Goal: Navigation & Orientation: Find specific page/section

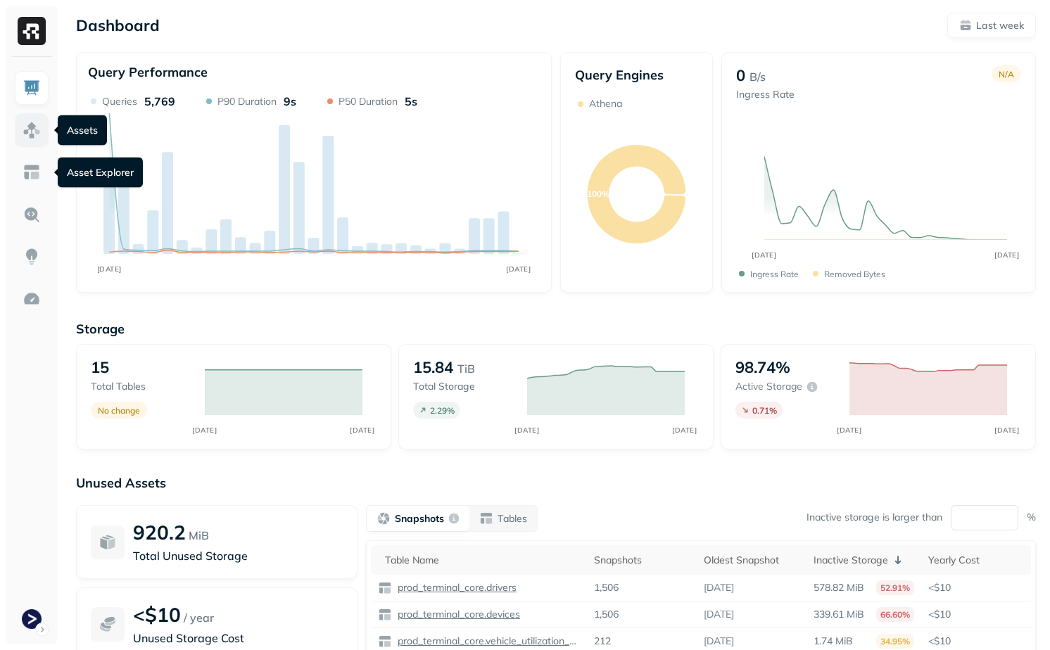
click at [28, 128] on img at bounding box center [32, 130] width 18 height 18
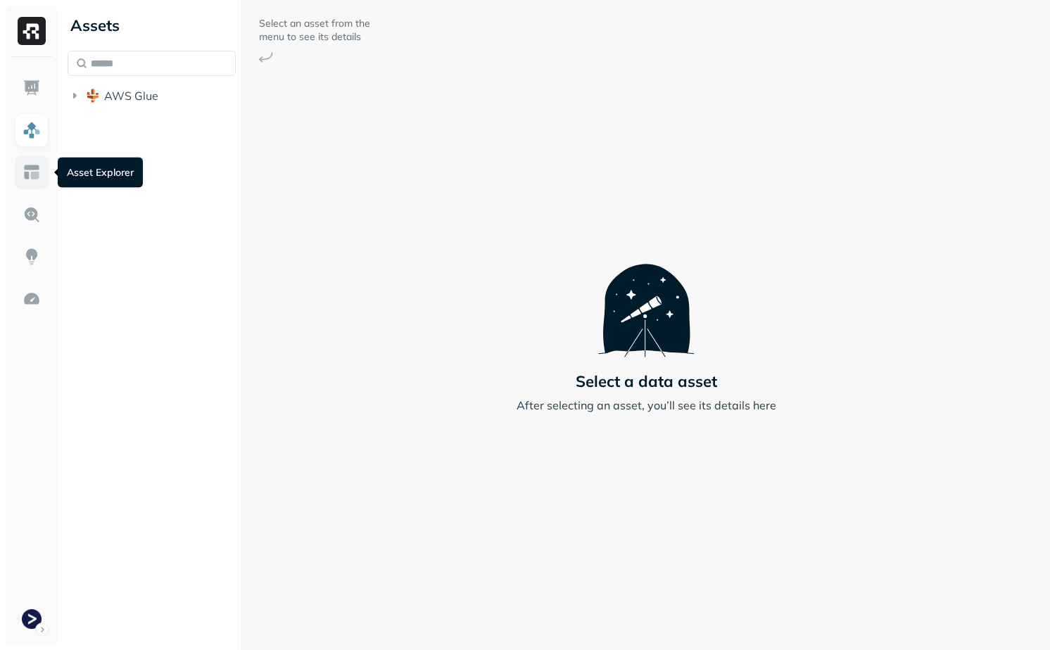
click at [35, 164] on img at bounding box center [32, 172] width 18 height 18
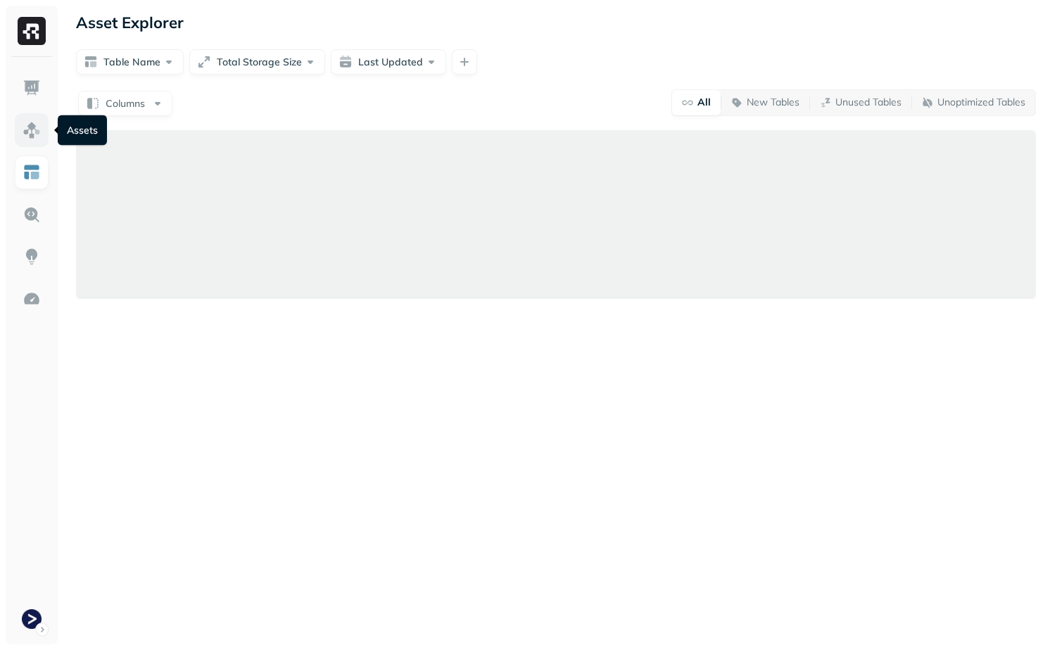
click at [37, 134] on img at bounding box center [32, 130] width 18 height 18
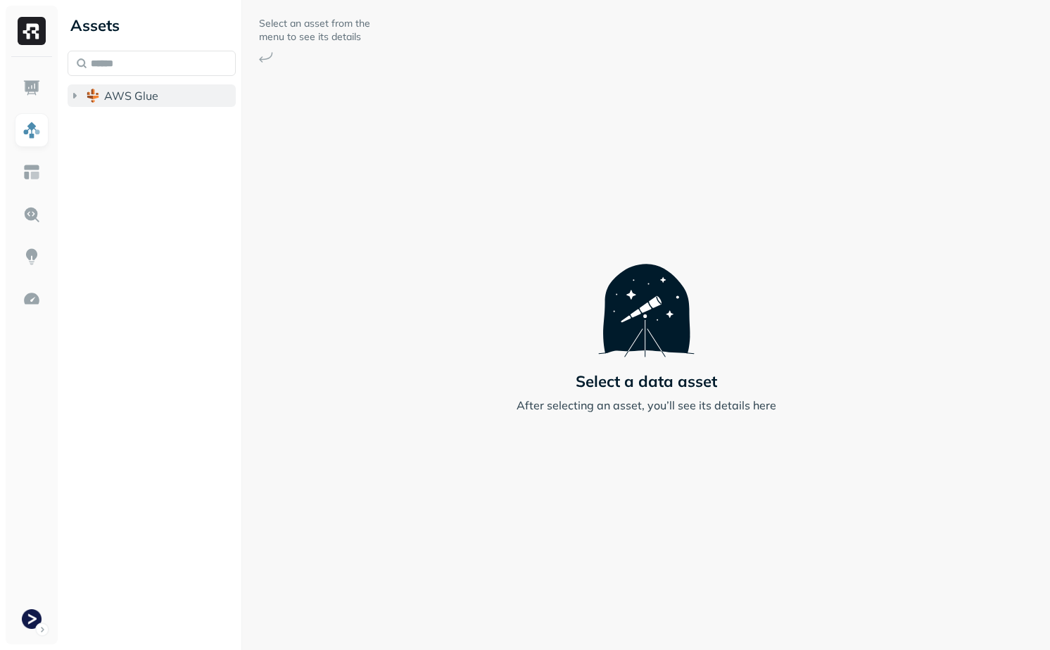
click at [108, 95] on span "AWS Glue" at bounding box center [131, 96] width 54 height 14
click at [125, 120] on span "prod_terminal_core" at bounding box center [169, 122] width 102 height 14
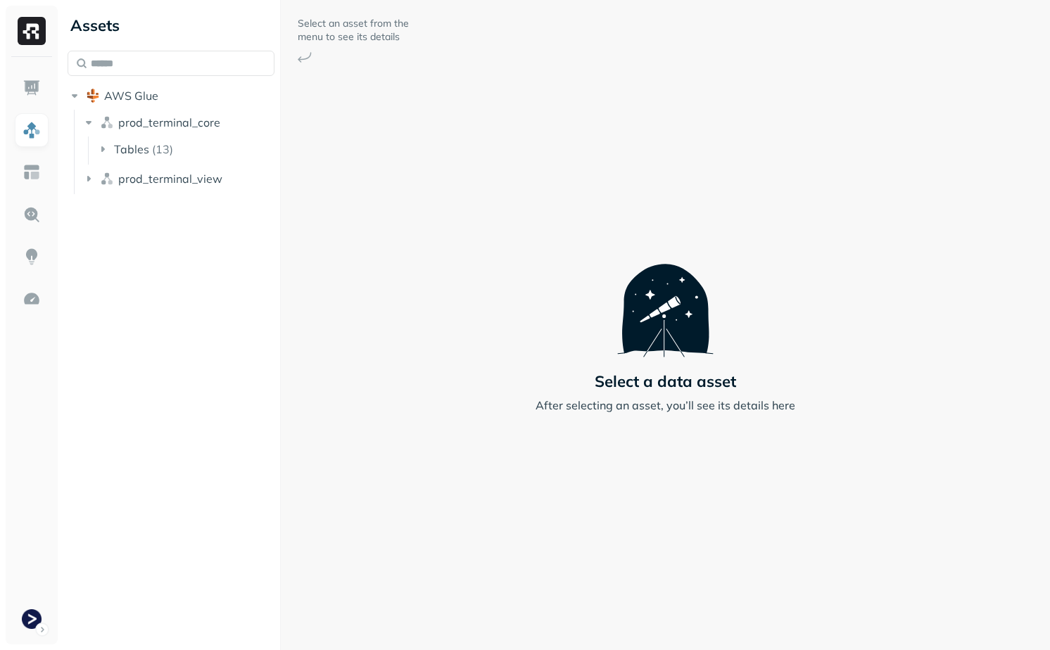
click at [280, 210] on div at bounding box center [280, 325] width 1 height 650
click at [180, 182] on span "prod_terminal_view" at bounding box center [170, 179] width 104 height 14
click at [168, 207] on button "Tables ( 2 )" at bounding box center [186, 205] width 180 height 23
click at [180, 244] on ul "analyzer_metrics vehicle_daily_distance" at bounding box center [189, 248] width 175 height 56
click at [179, 231] on span "analyzer_metrics" at bounding box center [180, 232] width 90 height 14
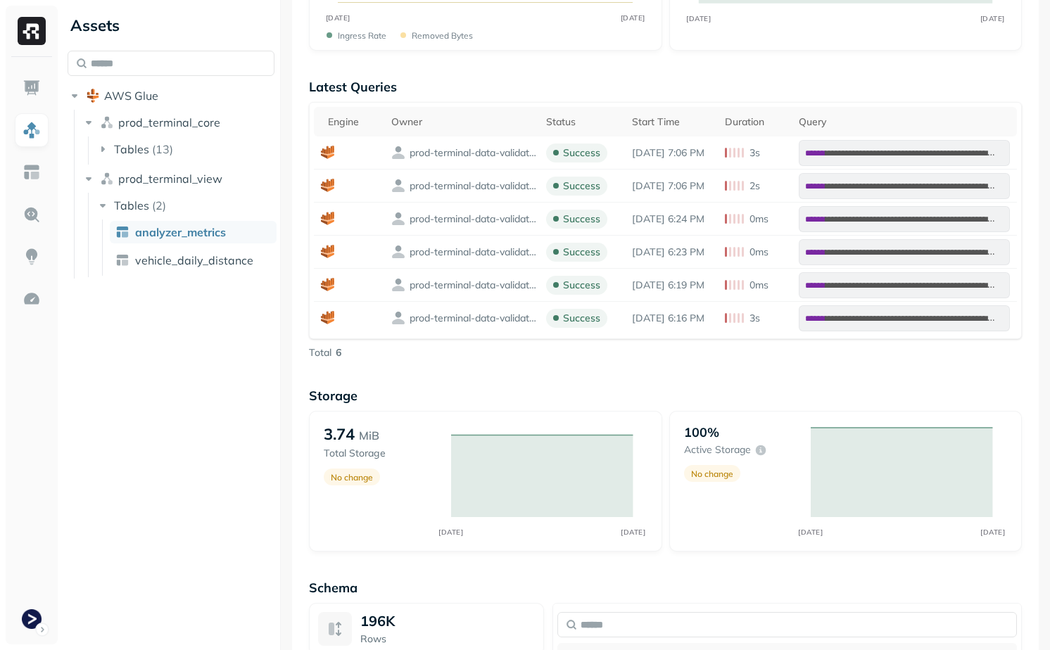
scroll to position [527, 0]
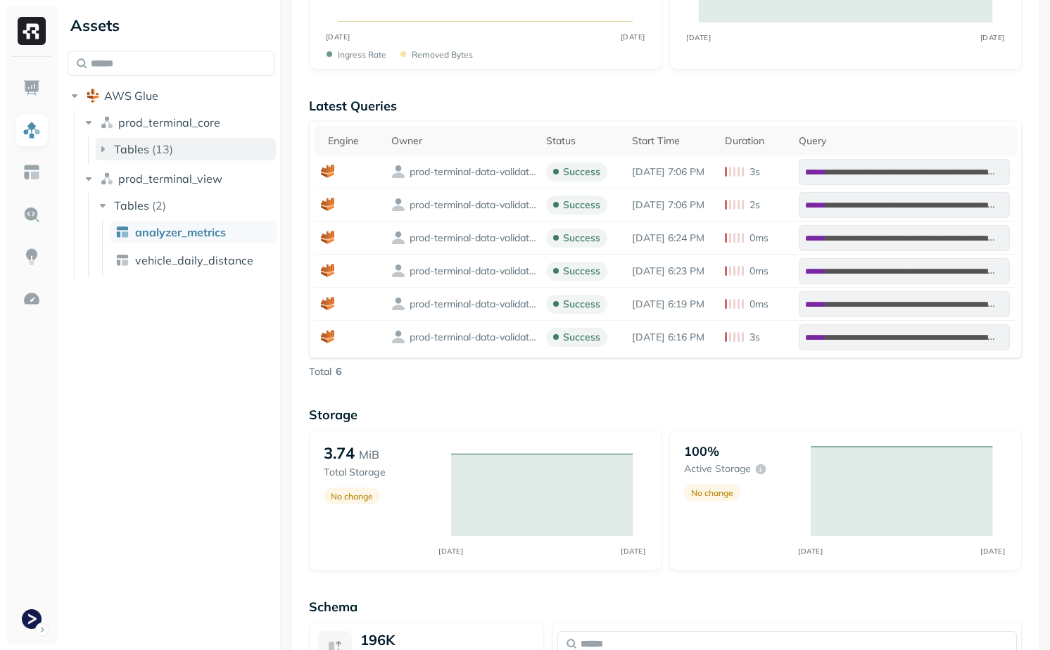
click at [165, 146] on p "( 13 )" at bounding box center [162, 149] width 21 height 14
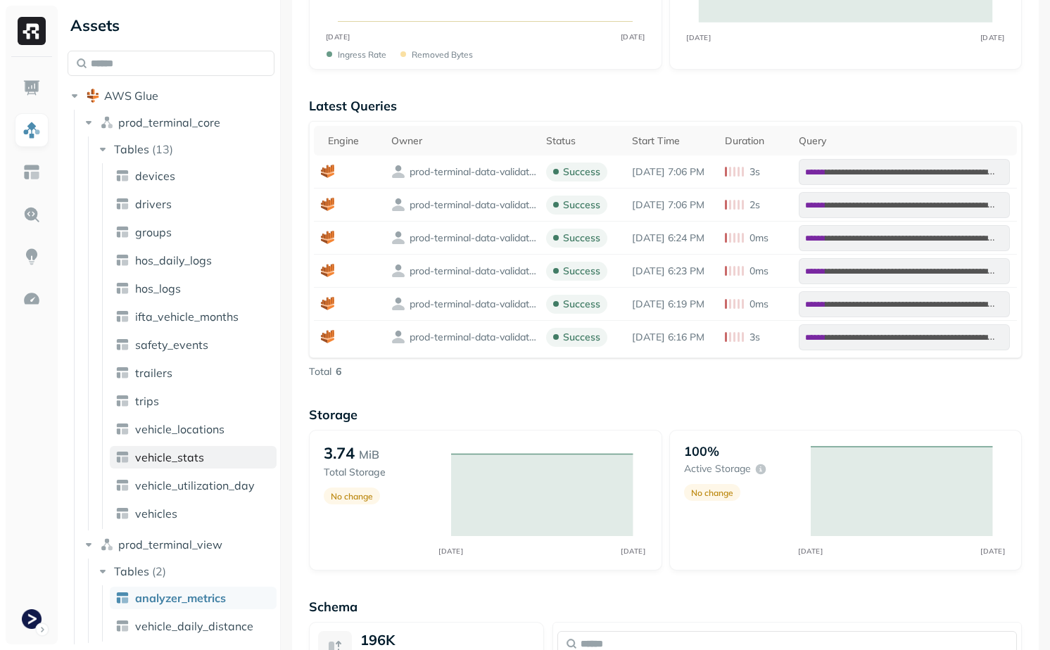
click at [201, 461] on span "vehicle_stats" at bounding box center [169, 458] width 69 height 14
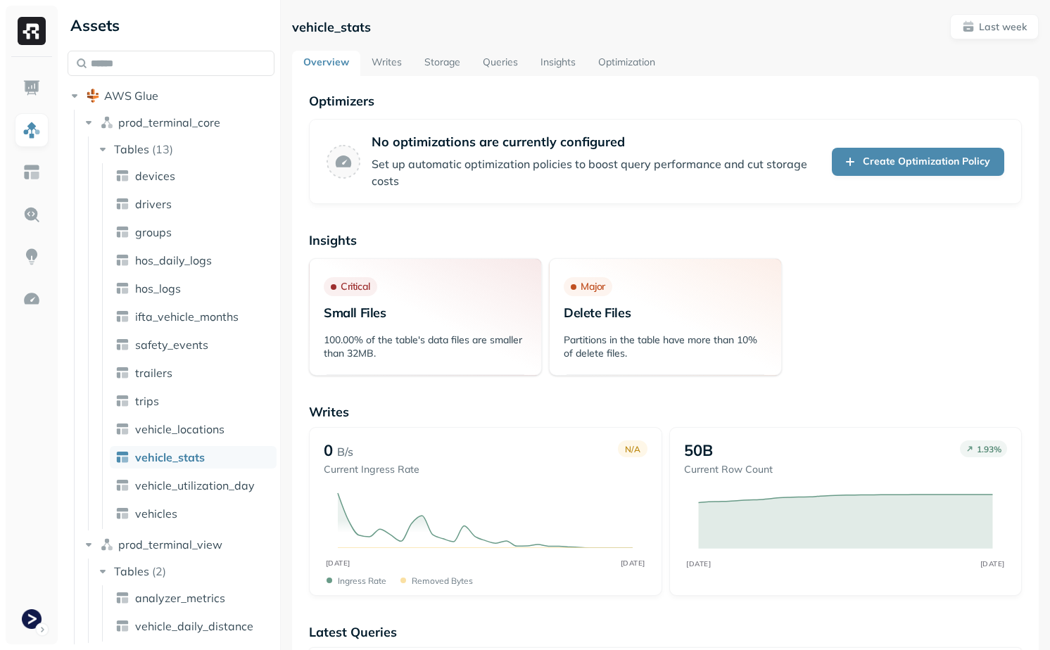
click at [446, 65] on link "Storage" at bounding box center [442, 63] width 58 height 25
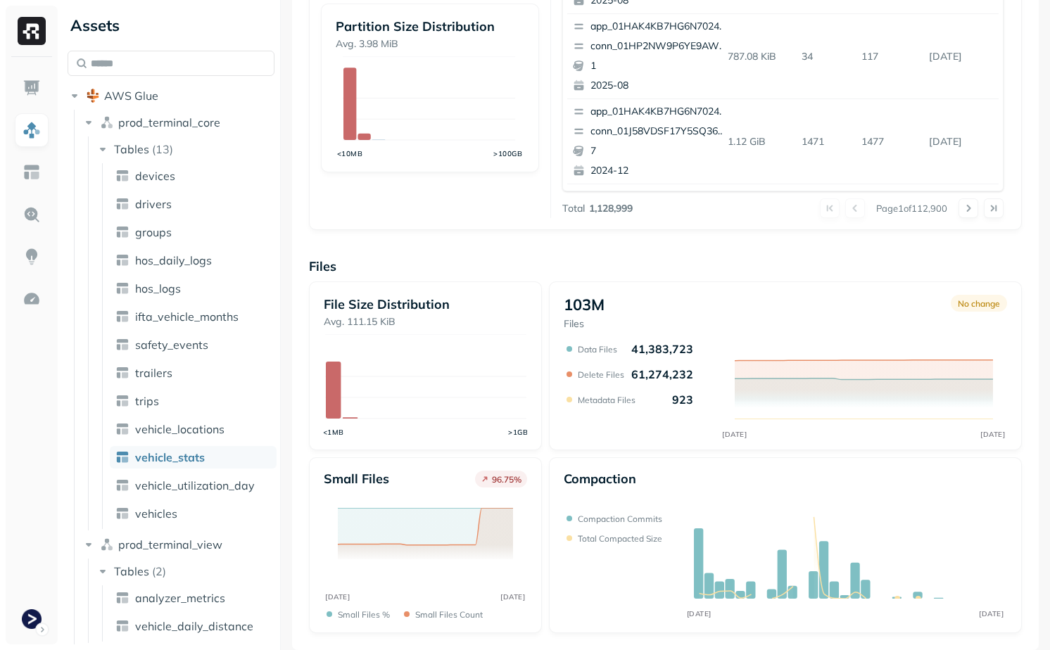
scroll to position [426, 0]
click at [42, 616] on html "Assets AWS Glue prod_terminal_core Tables ( 13 ) devices drivers groups hos_dai…" at bounding box center [525, 325] width 1050 height 650
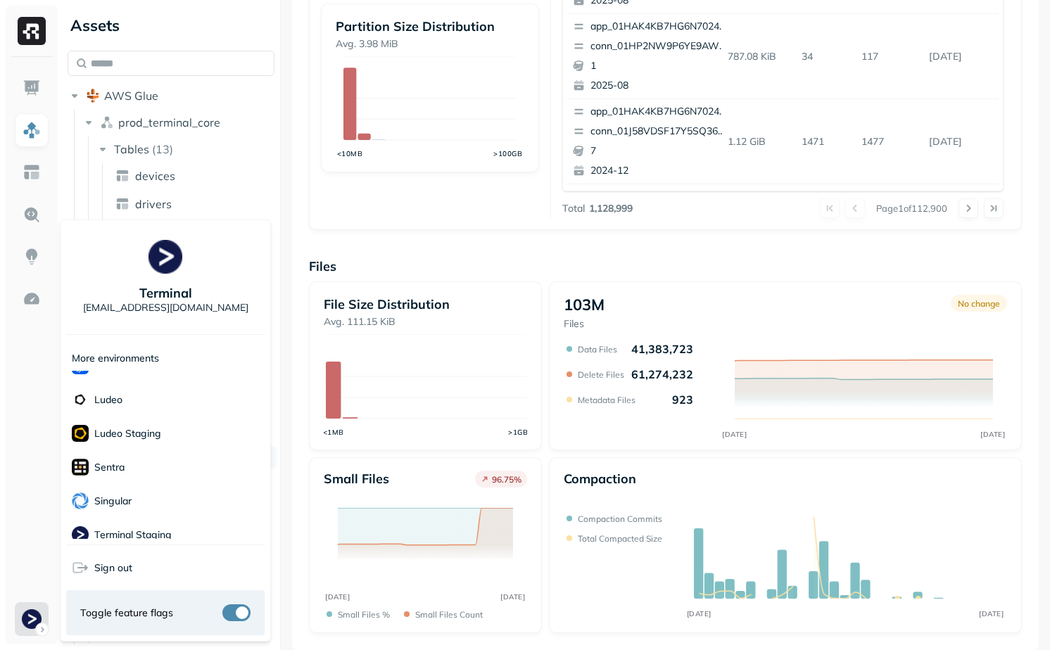
scroll to position [237, 0]
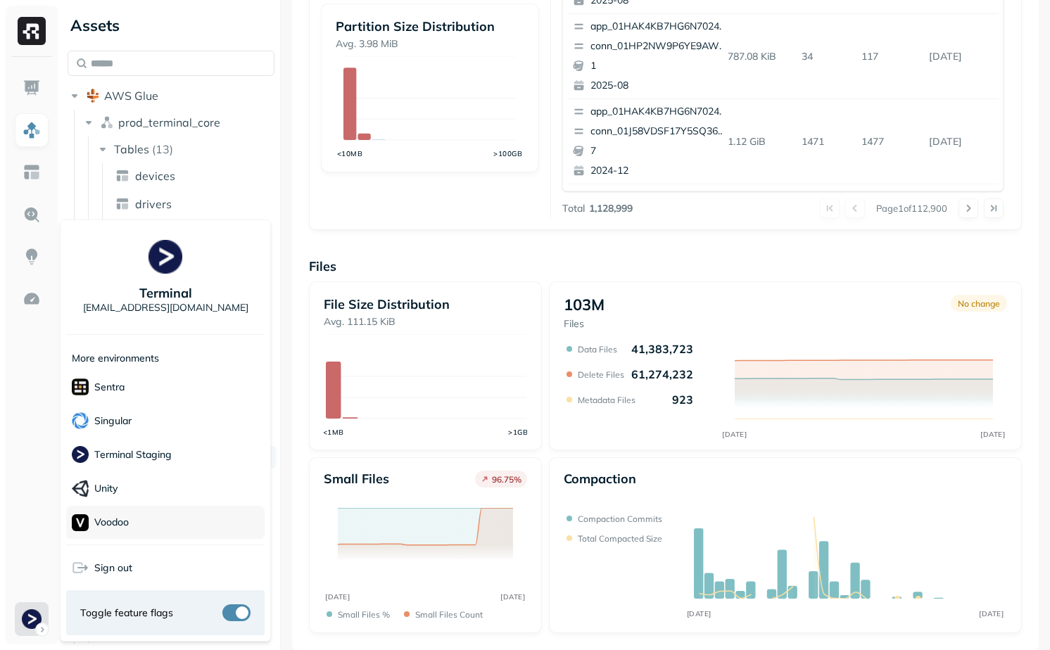
click at [151, 516] on div "Voodoo" at bounding box center [165, 523] width 199 height 34
